Goal: Information Seeking & Learning: Find specific page/section

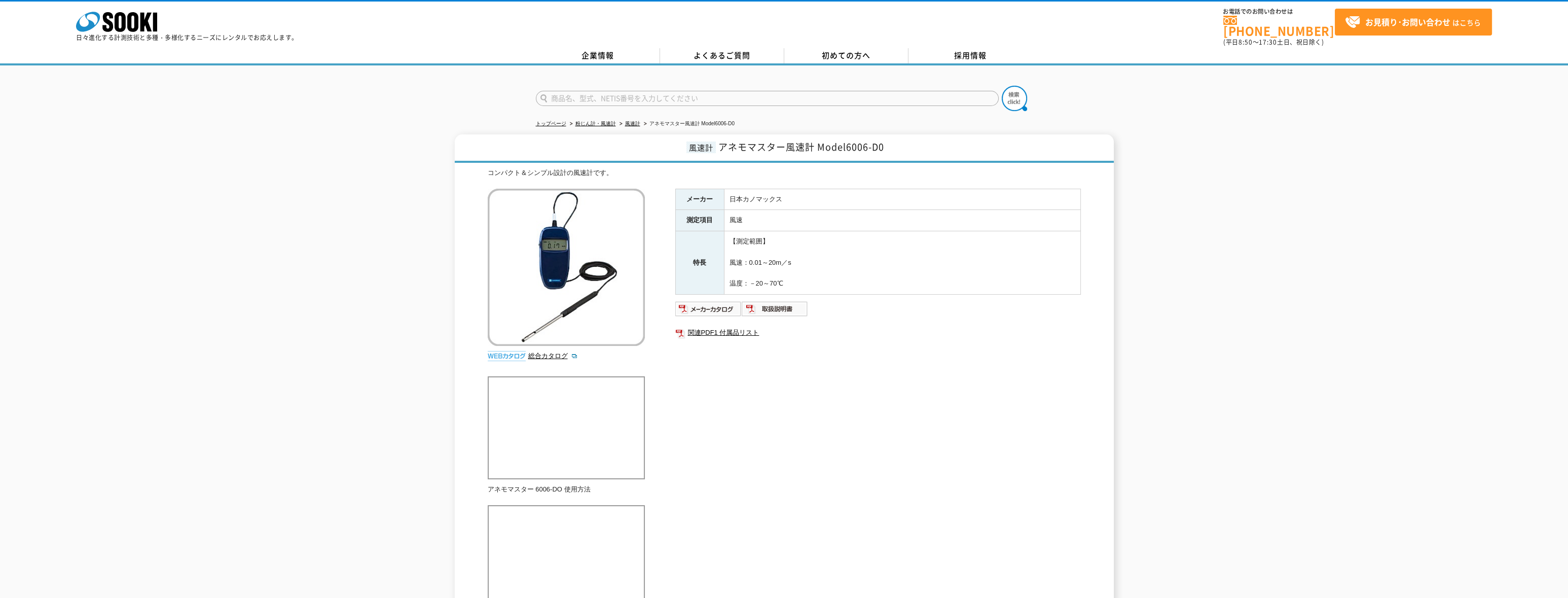
click at [712, 169] on div "コンパクト＆シンプル設計の風速計です。" at bounding box center [784, 173] width 593 height 11
click at [1080, 169] on div "コンパクト＆シンプル設計の風速計です。" at bounding box center [784, 173] width 593 height 11
click at [858, 168] on div "コンパクト＆シンプル設計の風速計です。" at bounding box center [784, 173] width 593 height 11
click at [688, 168] on div "コンパクト＆シンプル設計の風速計です。" at bounding box center [784, 173] width 593 height 11
click at [1089, 163] on div "風速計 アネモマスター風速計 Model6006-D0 コンパクト＆シンプル設計の風速計です。 総合カタログ メーカー 日本カノマックス 測定項目 風速 特長…" at bounding box center [784, 449] width 659 height 630
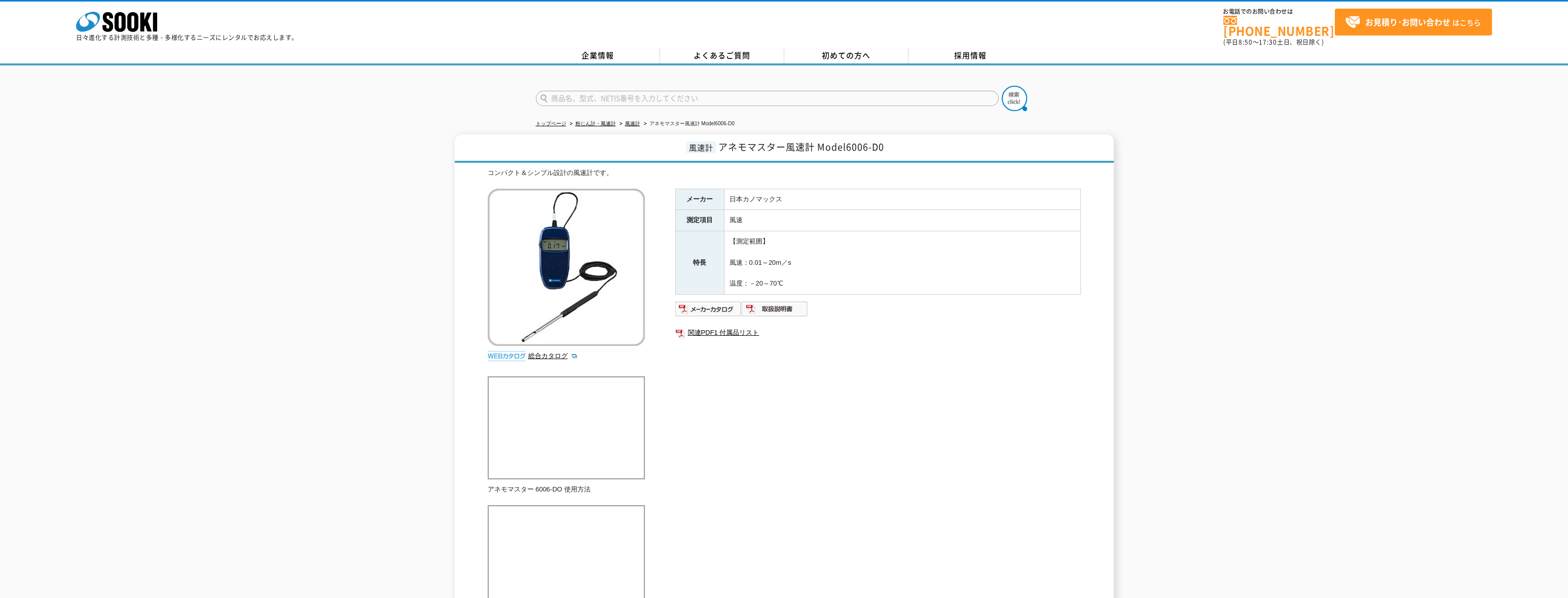
click at [856, 168] on div "コンパクト＆シンプル設計の風速計です。" at bounding box center [784, 173] width 593 height 11
click at [782, 91] on input "text" at bounding box center [767, 98] width 463 height 15
paste input "小型風量計 MODEL6750"
type input "小型風量計 MODEL6750"
click at [1010, 90] on img at bounding box center [1014, 98] width 26 height 26
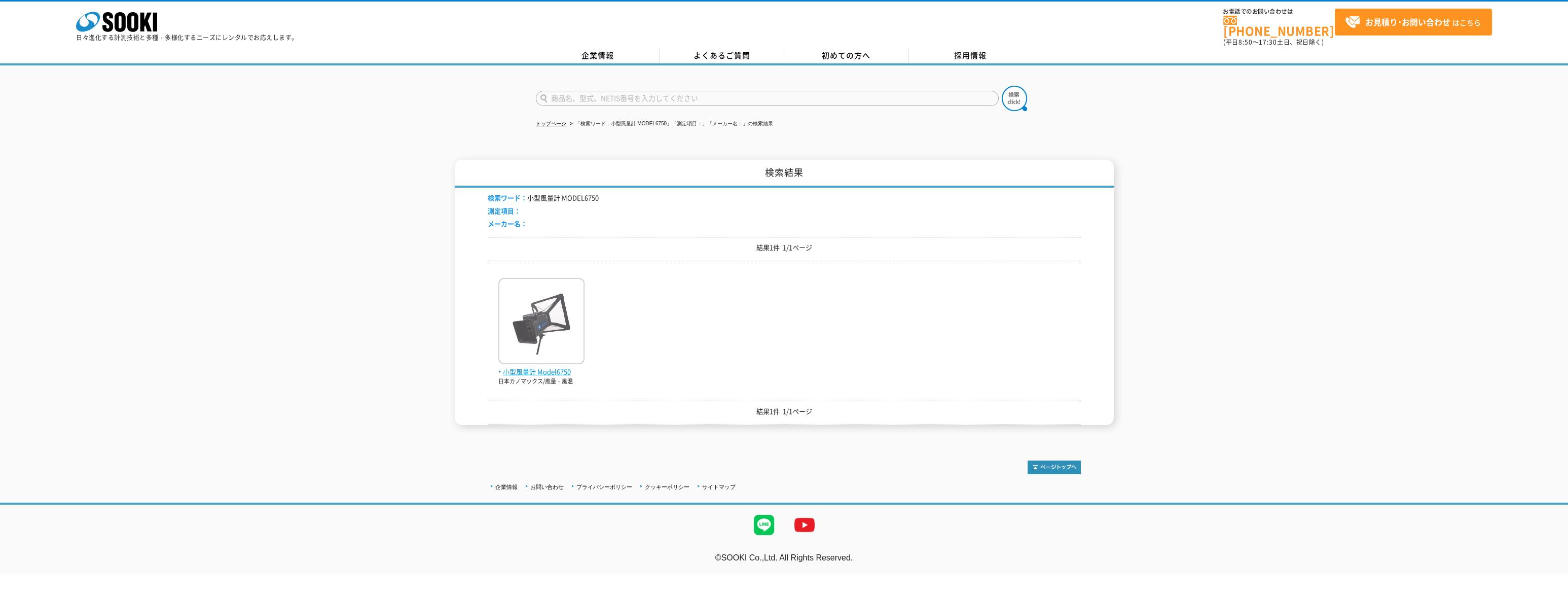
click at [557, 367] on span "小型風量計 Model6750" at bounding box center [541, 372] width 87 height 11
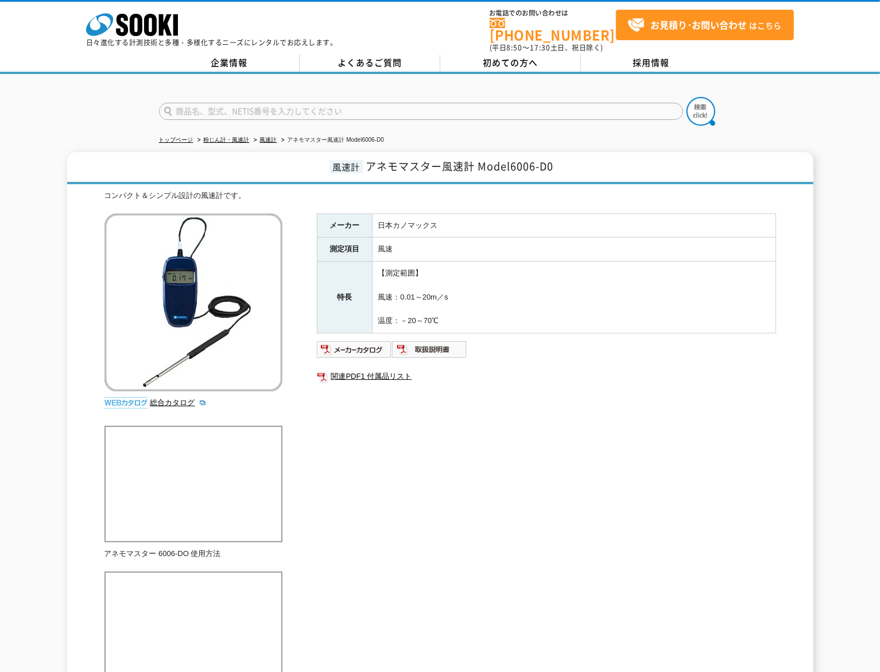
click at [808, 103] on div at bounding box center [440, 101] width 880 height 55
click at [846, 103] on div at bounding box center [440, 101] width 880 height 55
click at [800, 102] on div at bounding box center [440, 101] width 880 height 55
click at [858, 99] on div at bounding box center [440, 101] width 880 height 55
click at [812, 98] on div at bounding box center [440, 101] width 880 height 55
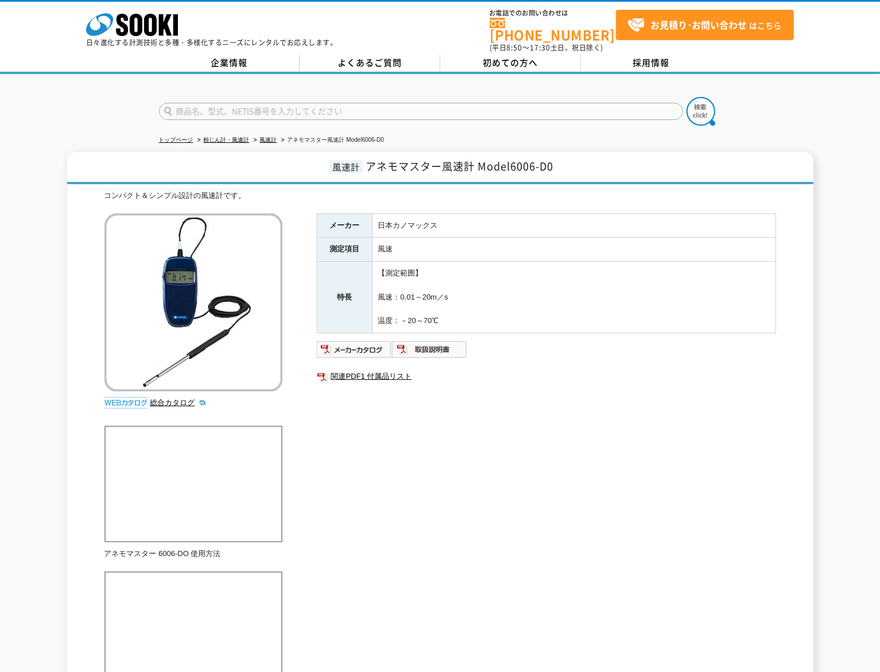
click at [769, 103] on div at bounding box center [440, 101] width 880 height 55
click at [868, 102] on div at bounding box center [440, 101] width 880 height 55
click at [810, 103] on div at bounding box center [440, 101] width 880 height 55
click at [773, 103] on div at bounding box center [440, 101] width 880 height 55
click at [847, 102] on div at bounding box center [440, 101] width 880 height 55
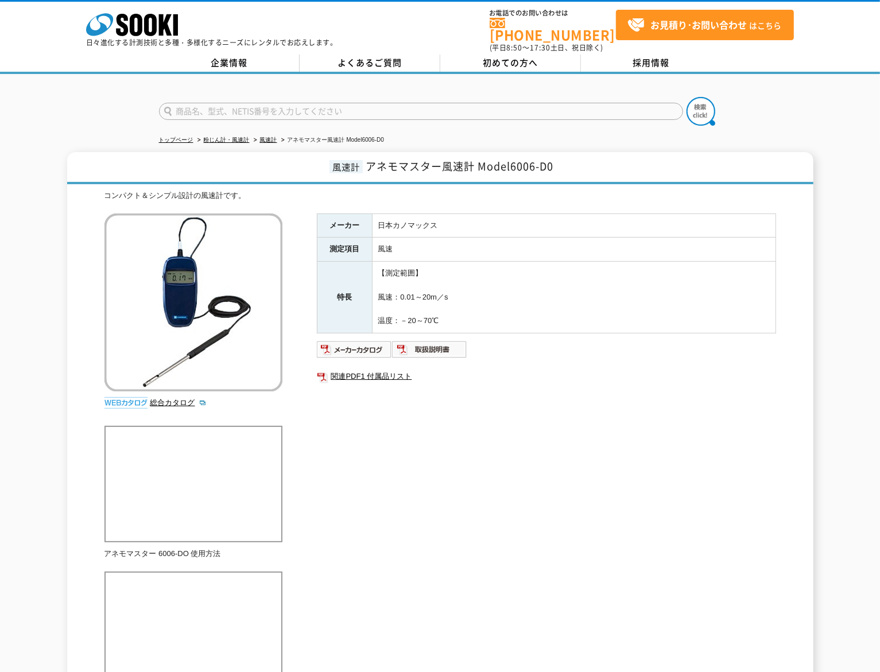
click at [818, 102] on div at bounding box center [440, 101] width 880 height 55
click at [757, 103] on div at bounding box center [440, 101] width 880 height 55
click at [856, 102] on div at bounding box center [440, 101] width 880 height 55
click at [823, 103] on div at bounding box center [440, 101] width 880 height 55
click at [769, 104] on div at bounding box center [440, 101] width 880 height 55
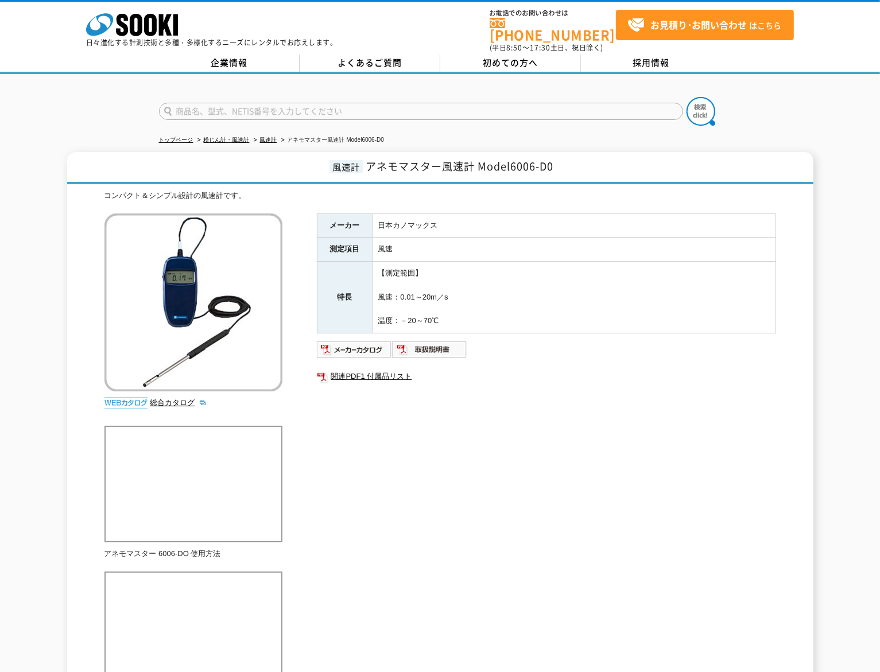
click at [866, 102] on div at bounding box center [440, 101] width 880 height 55
click at [835, 102] on div at bounding box center [440, 101] width 880 height 55
click at [769, 103] on div at bounding box center [440, 101] width 880 height 55
click at [839, 103] on div at bounding box center [440, 101] width 880 height 55
click at [815, 103] on div at bounding box center [440, 101] width 880 height 55
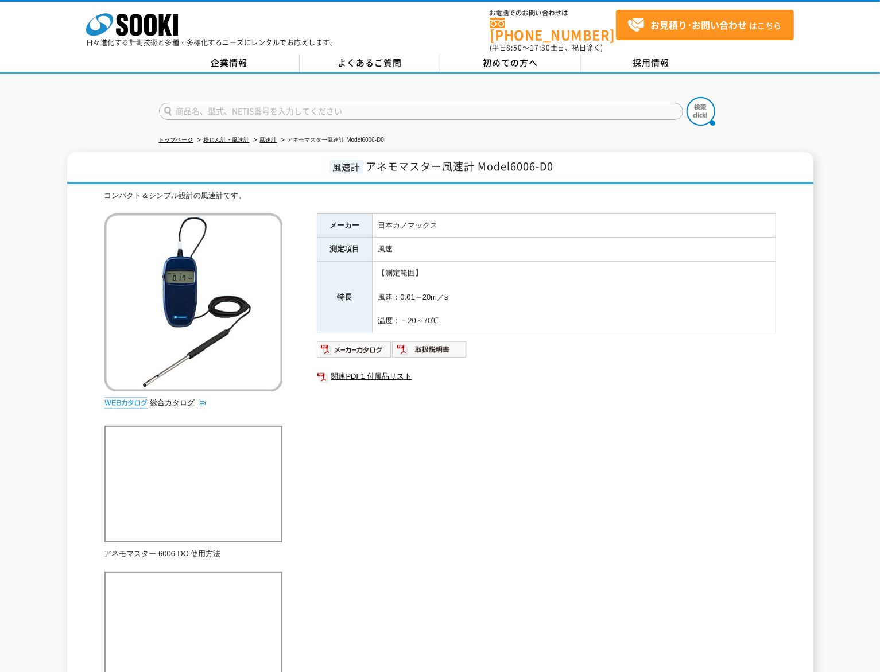
drag, startPoint x: 772, startPoint y: 104, endPoint x: 780, endPoint y: 104, distance: 8.0
click at [773, 104] on div at bounding box center [440, 101] width 880 height 55
click at [838, 103] on div at bounding box center [440, 101] width 880 height 55
click at [803, 102] on div at bounding box center [440, 101] width 880 height 55
drag, startPoint x: 769, startPoint y: 103, endPoint x: 788, endPoint y: 103, distance: 18.9
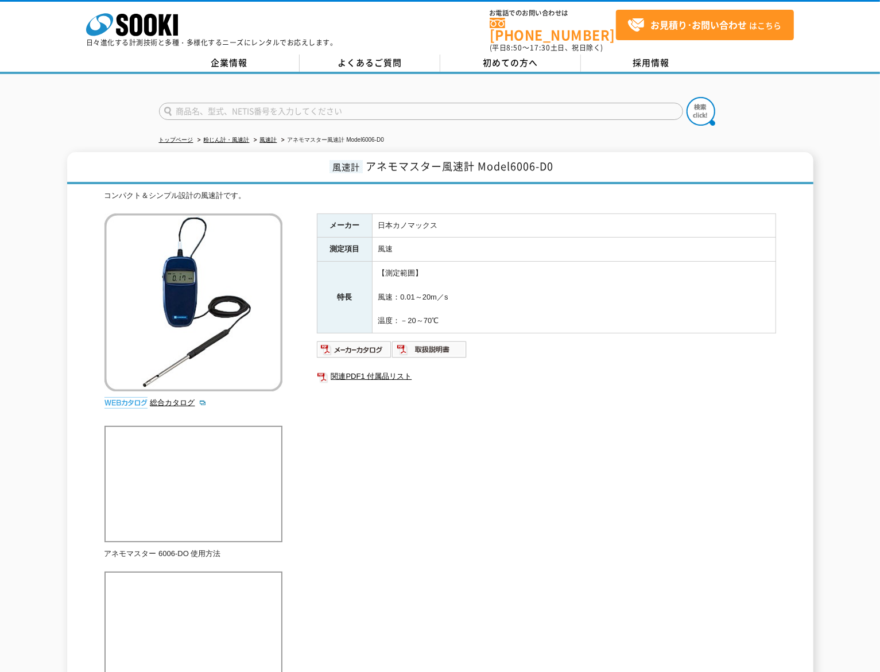
click at [769, 103] on div at bounding box center [440, 101] width 880 height 55
drag, startPoint x: 832, startPoint y: 103, endPoint x: 817, endPoint y: 103, distance: 14.9
click at [834, 103] on div at bounding box center [440, 101] width 880 height 55
click at [799, 102] on div at bounding box center [440, 101] width 880 height 55
drag, startPoint x: 796, startPoint y: 102, endPoint x: 813, endPoint y: 100, distance: 16.7
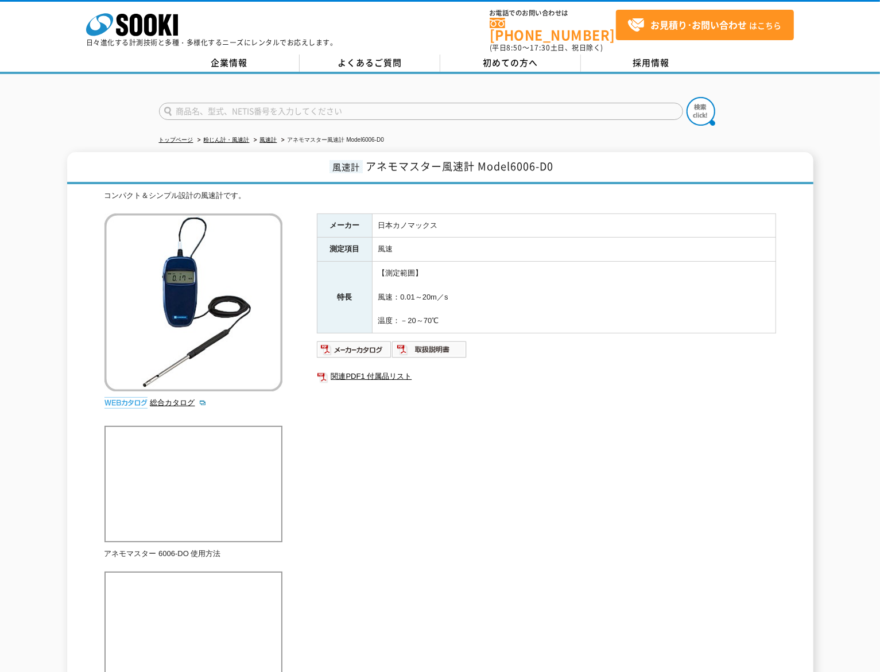
click at [808, 100] on div at bounding box center [440, 101] width 880 height 55
drag, startPoint x: 854, startPoint y: 100, endPoint x: 844, endPoint y: 100, distance: 9.8
click at [851, 100] on div at bounding box center [440, 101] width 880 height 55
click at [789, 99] on div at bounding box center [440, 101] width 880 height 55
